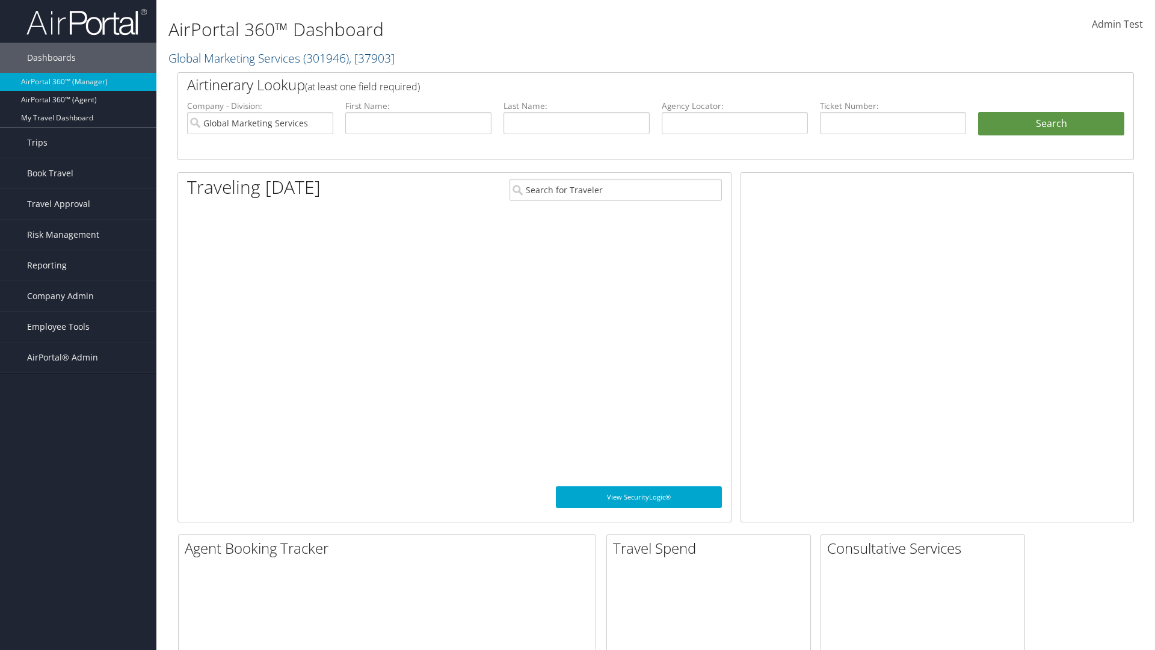
click at [78, 296] on span "Company Admin" at bounding box center [60, 296] width 67 height 30
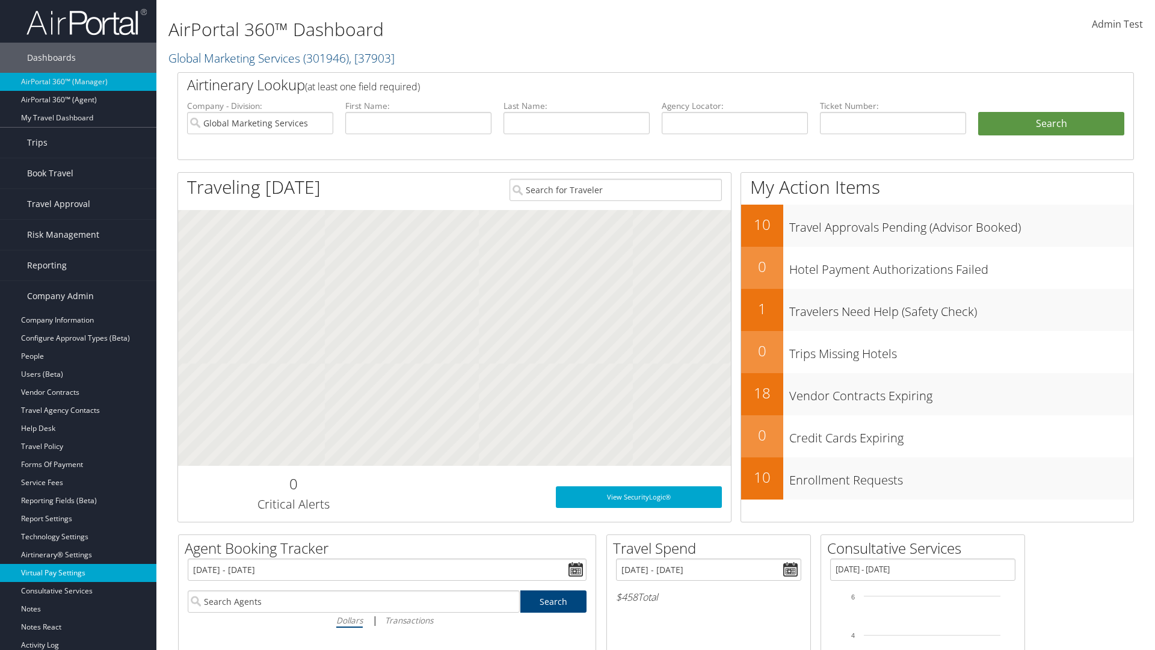
click at [78, 573] on link "Virtual Pay Settings" at bounding box center [78, 573] width 156 height 18
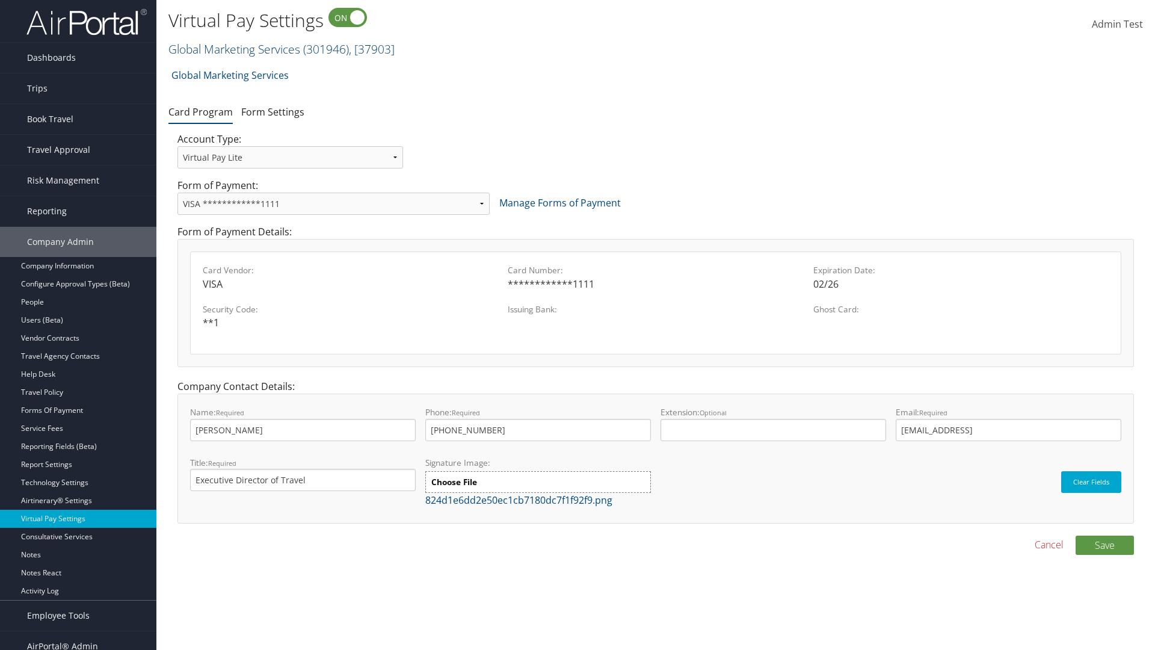
click at [233, 49] on link "Global Marketing Services ( 301946 ) , [ 37903 ]" at bounding box center [281, 49] width 226 height 16
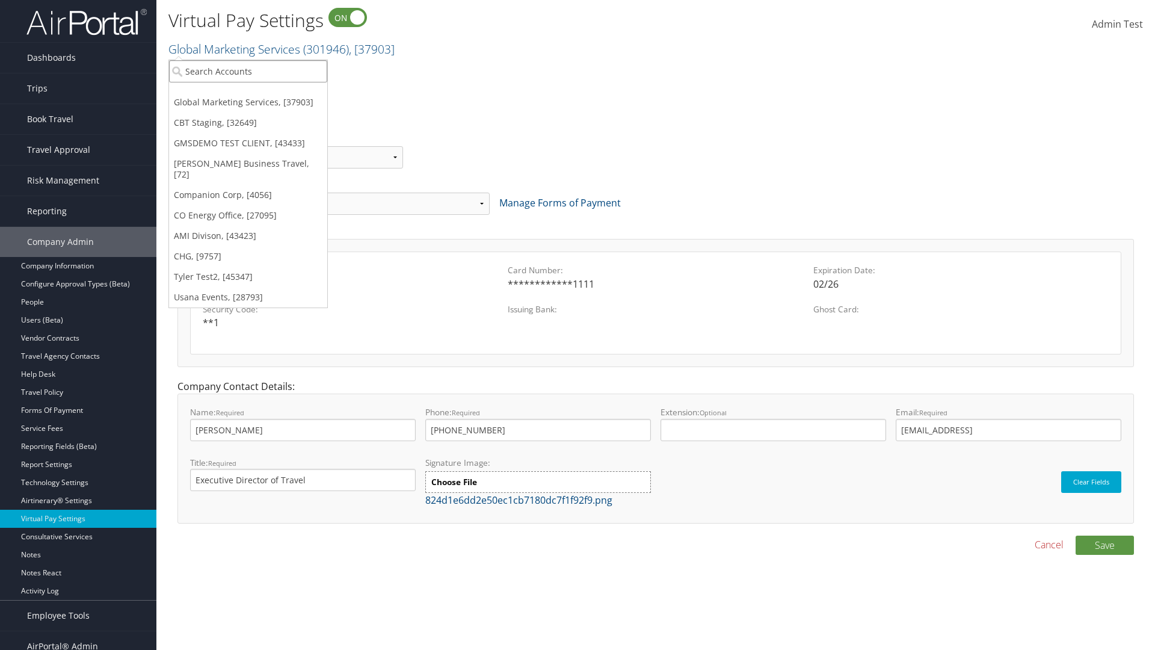
click at [248, 71] on input "search" at bounding box center [248, 71] width 158 height 22
type input "GMSDEMO TEST CLIENT"
click at [281, 93] on div "GMSDEMO TEST CLIENT (GMSDEMOCHILDR), [43433]" at bounding box center [281, 93] width 238 height 11
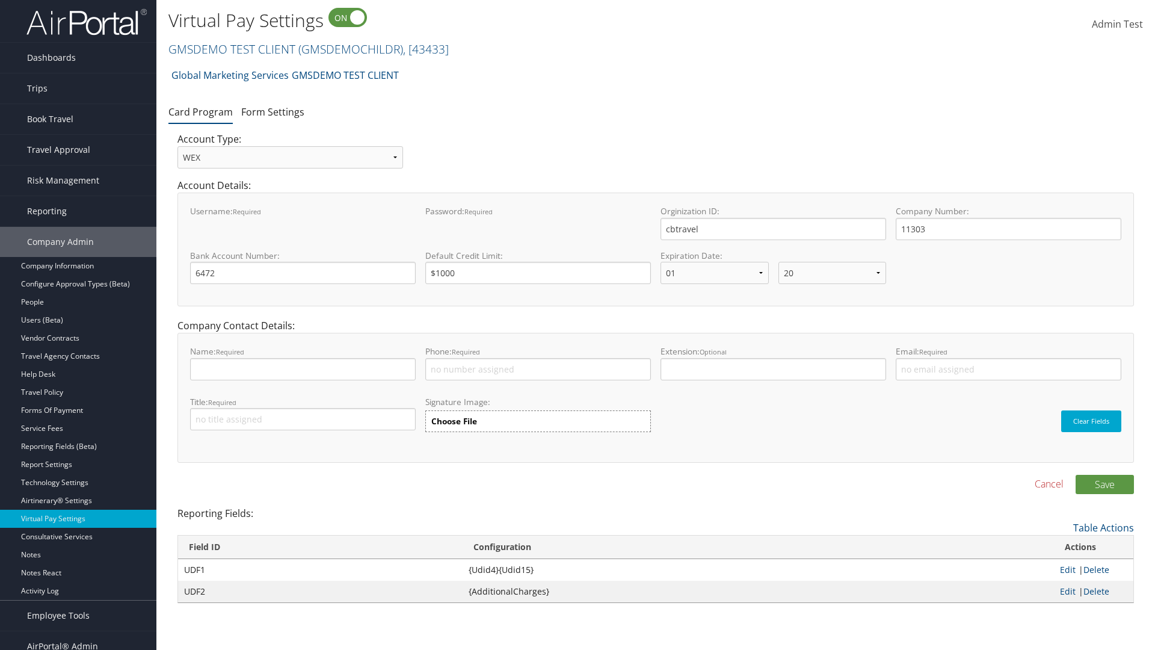
select select "20"
select select "0"
